Goal: Navigation & Orientation: Find specific page/section

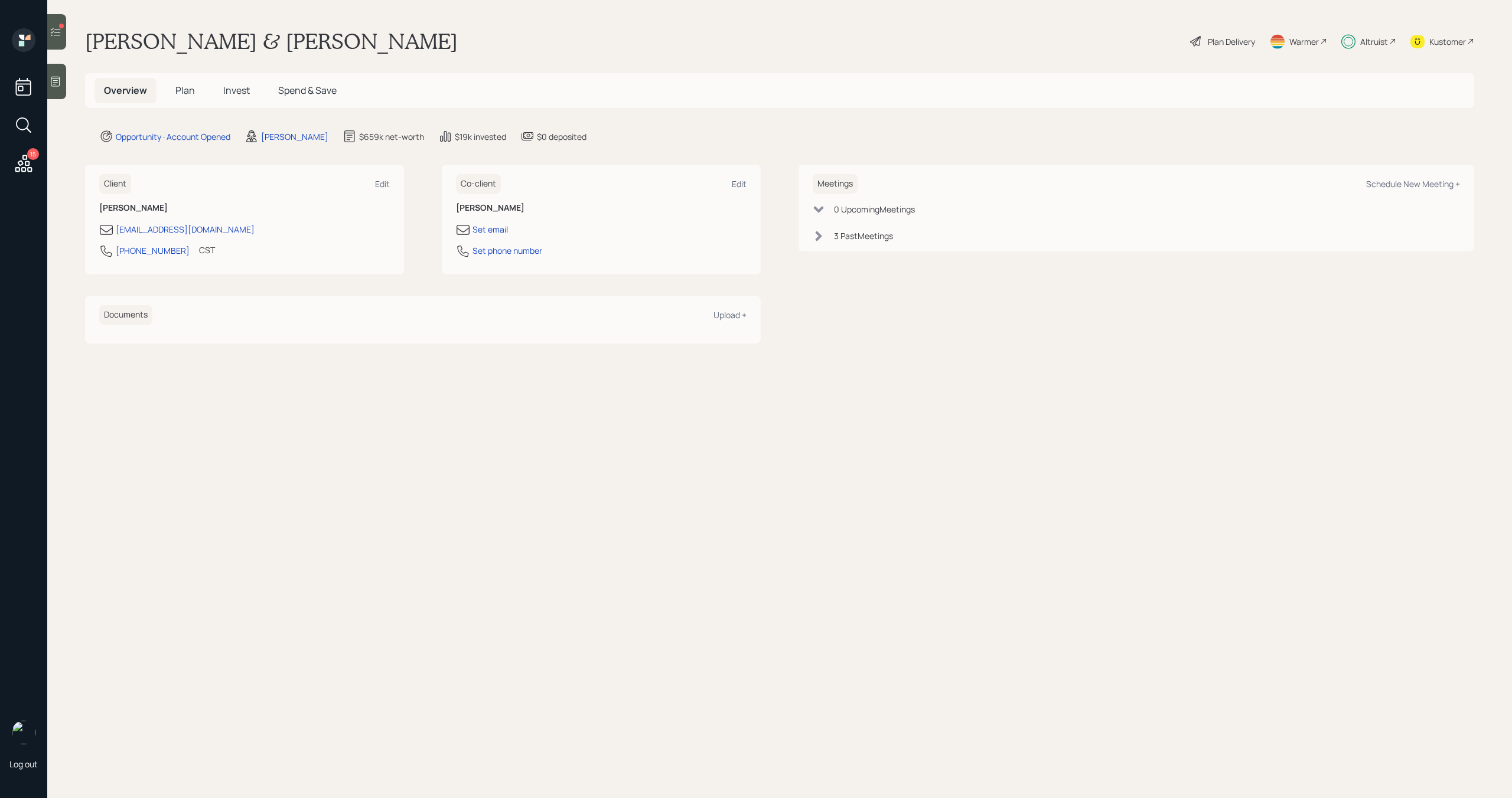
click at [187, 92] on span "Plan" at bounding box center [185, 90] width 20 height 13
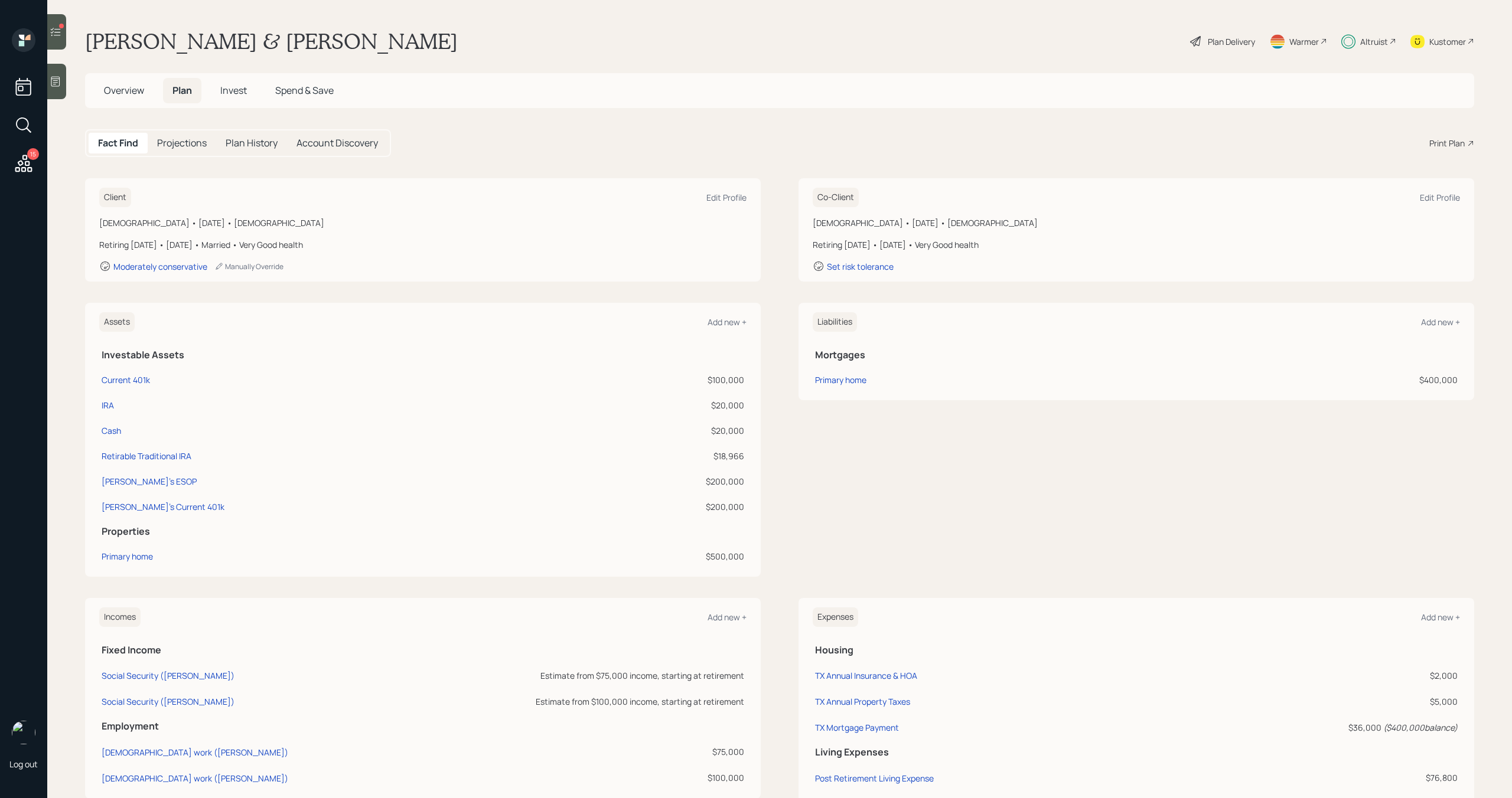
click at [220, 89] on h5 "Invest" at bounding box center [233, 91] width 45 height 25
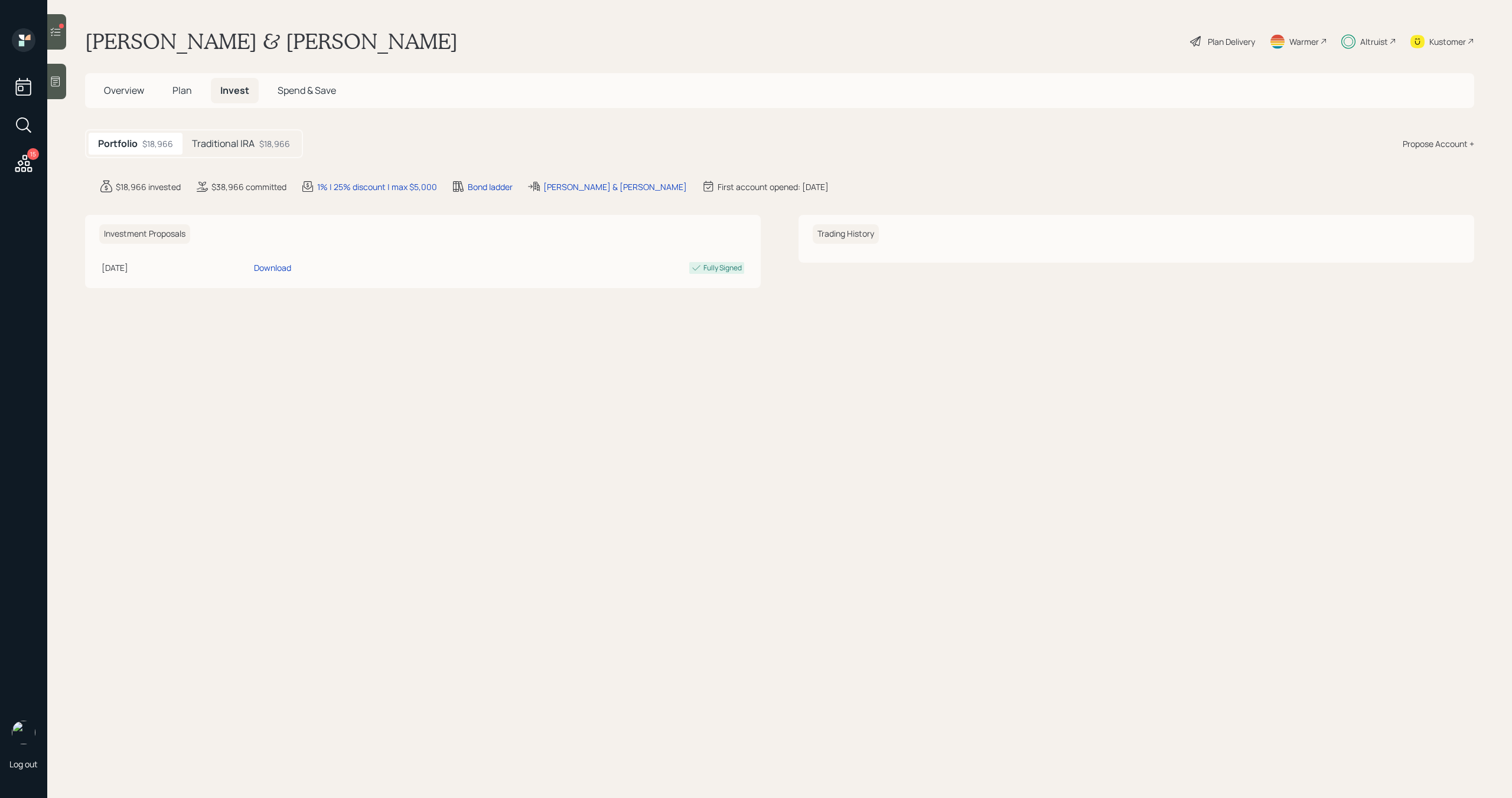
click at [189, 88] on span "Plan" at bounding box center [182, 90] width 20 height 13
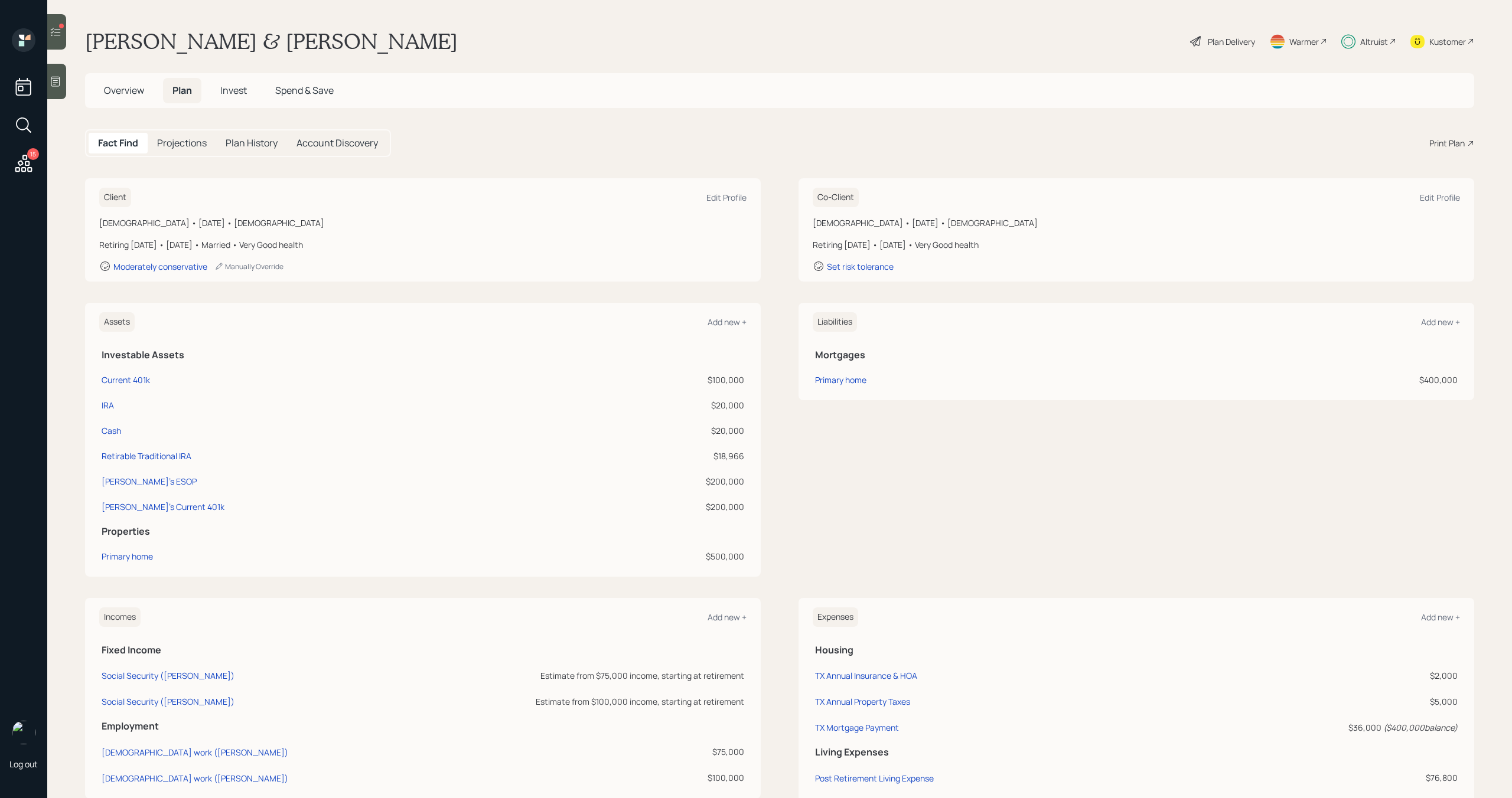
click at [123, 85] on span "Overview" at bounding box center [124, 90] width 40 height 13
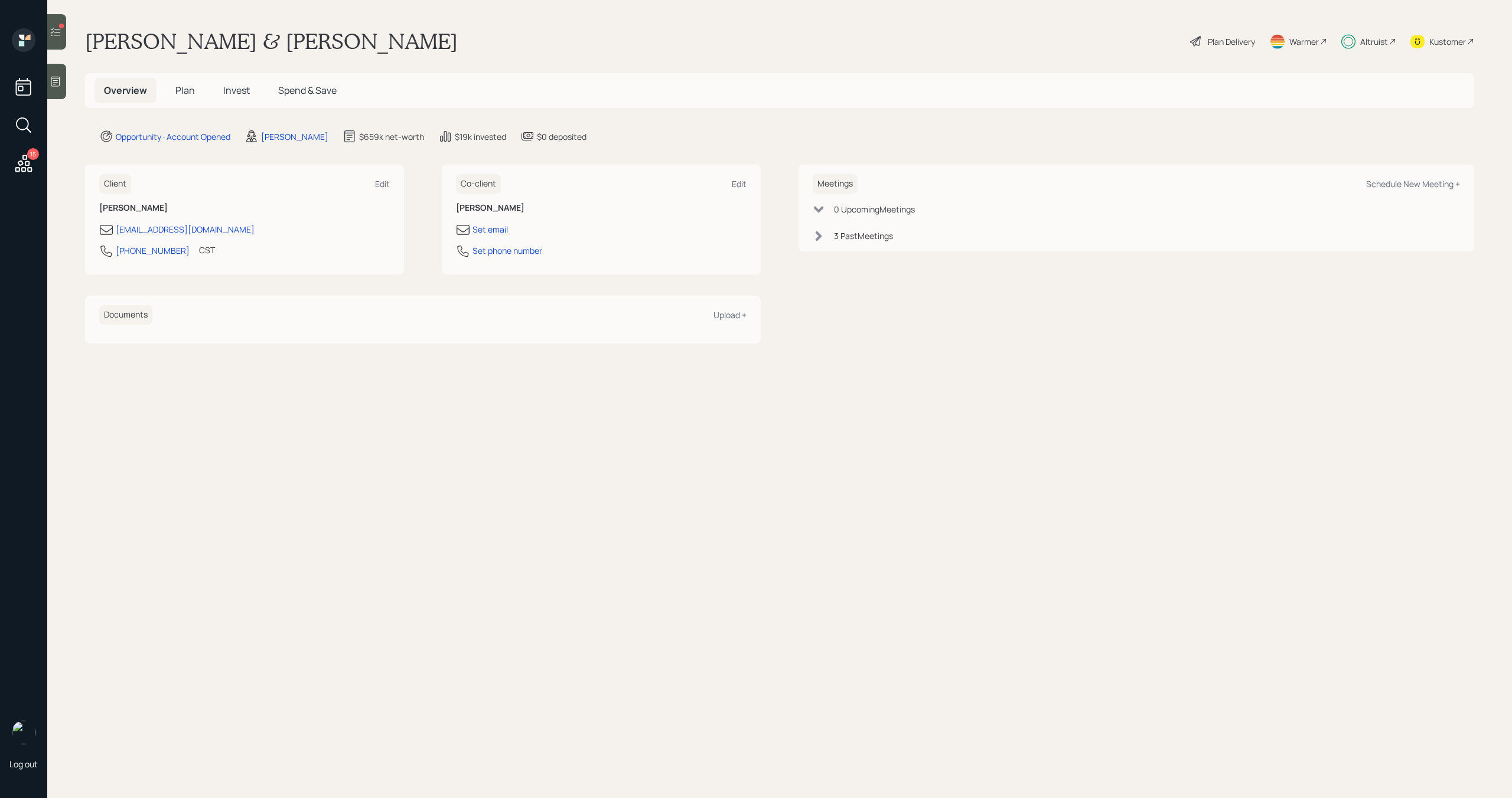
click at [183, 91] on span "Plan" at bounding box center [185, 90] width 20 height 13
